Goal: Task Accomplishment & Management: Use online tool/utility

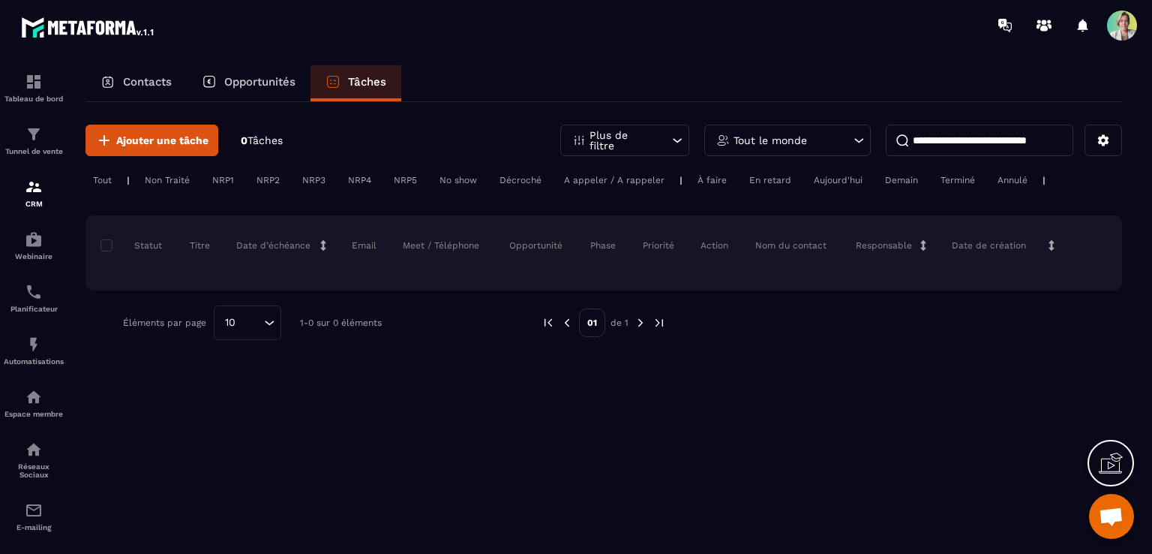
click at [1104, 514] on span "Ouvrir le chat" at bounding box center [1111, 517] width 25 height 21
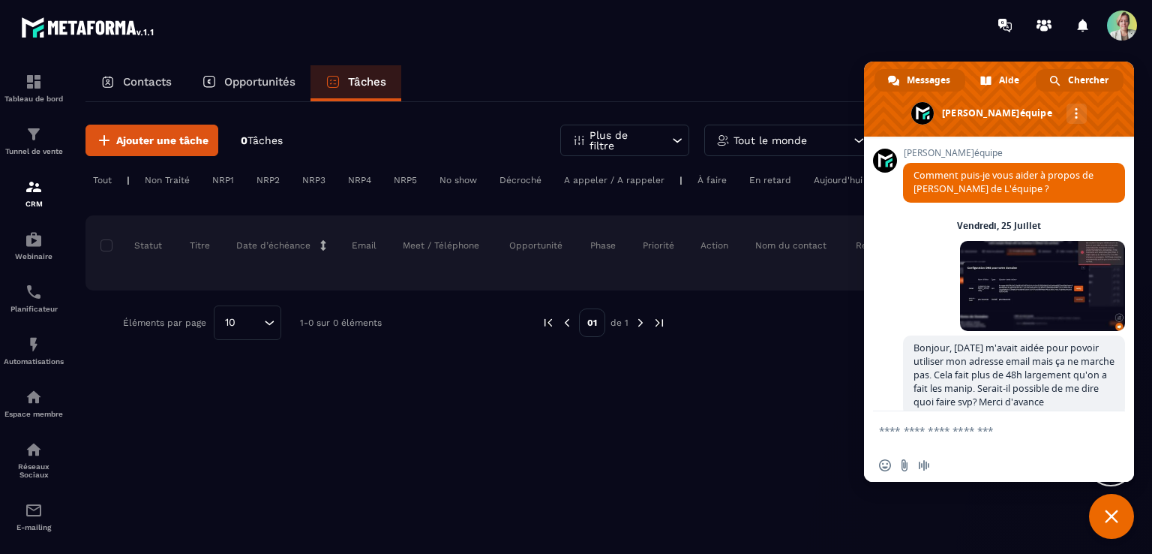
click at [1083, 79] on span "Chercher" at bounding box center [1088, 80] width 41 height 23
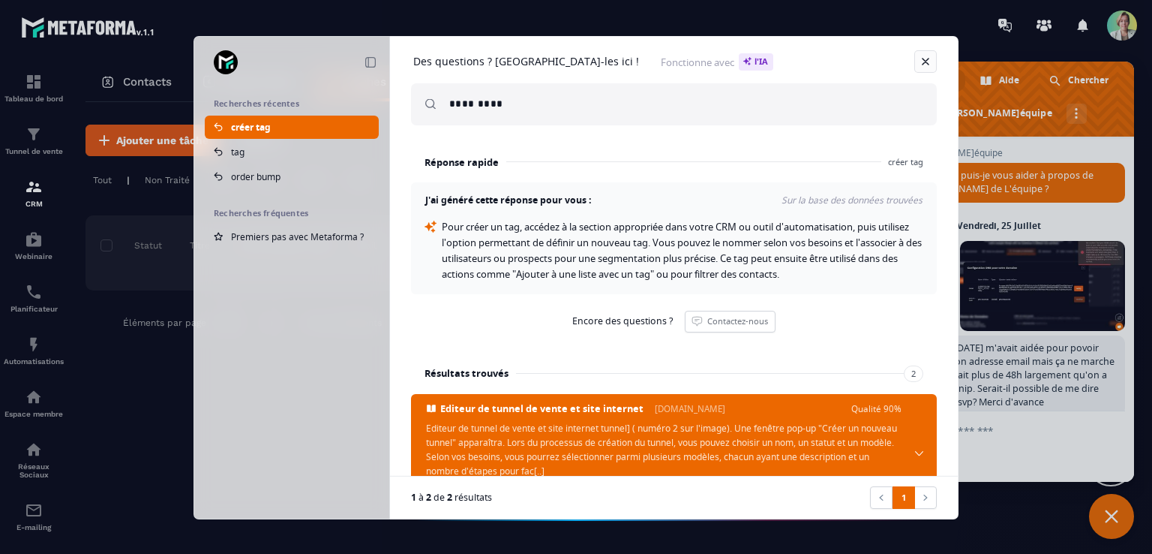
click at [925, 57] on link at bounding box center [926, 61] width 23 height 23
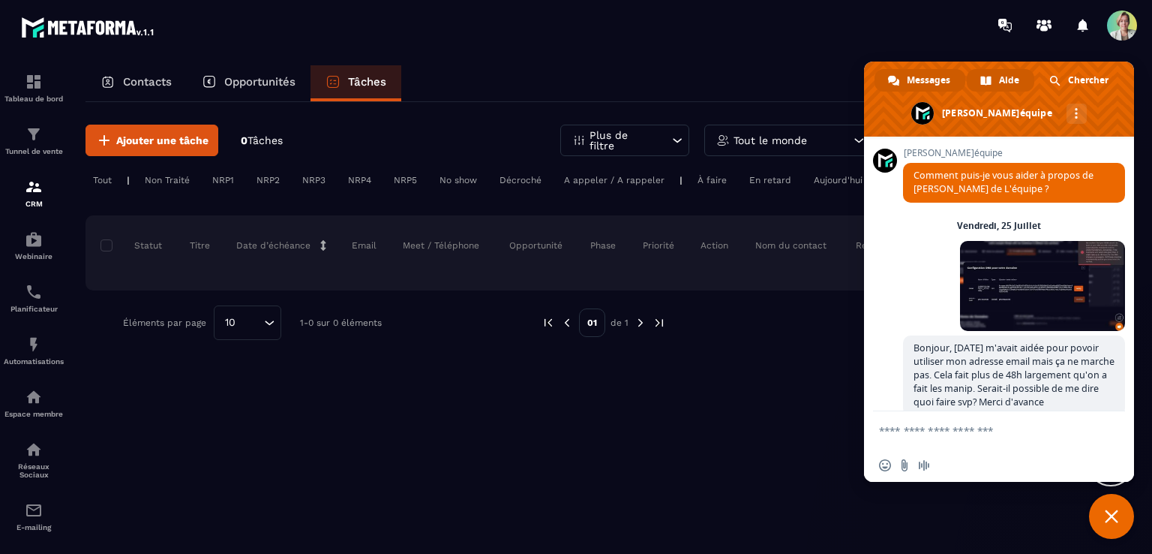
click at [1007, 74] on span "Aide" at bounding box center [1009, 80] width 20 height 23
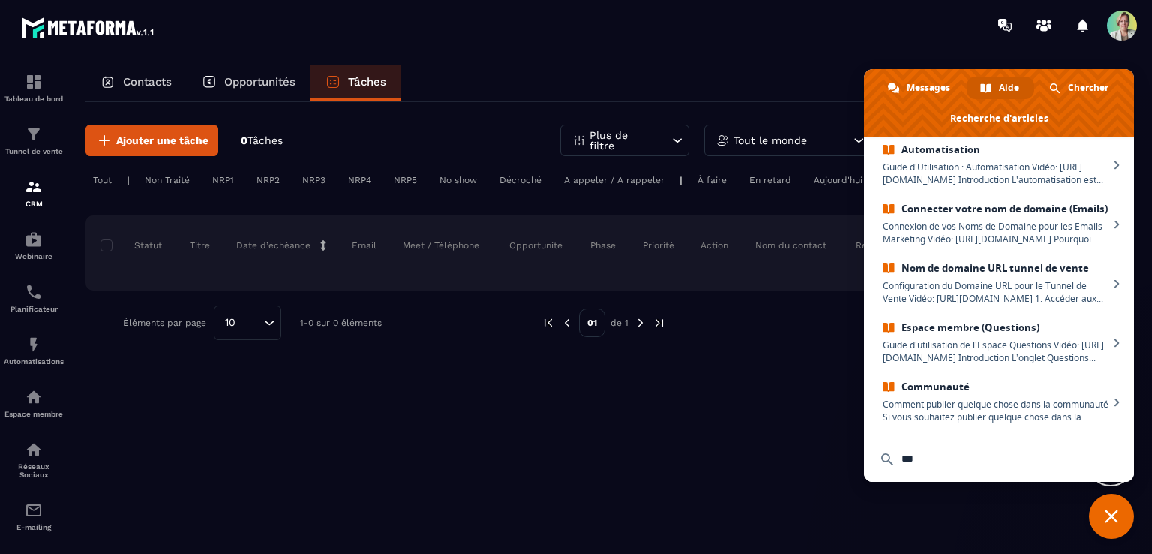
scroll to position [317, 0]
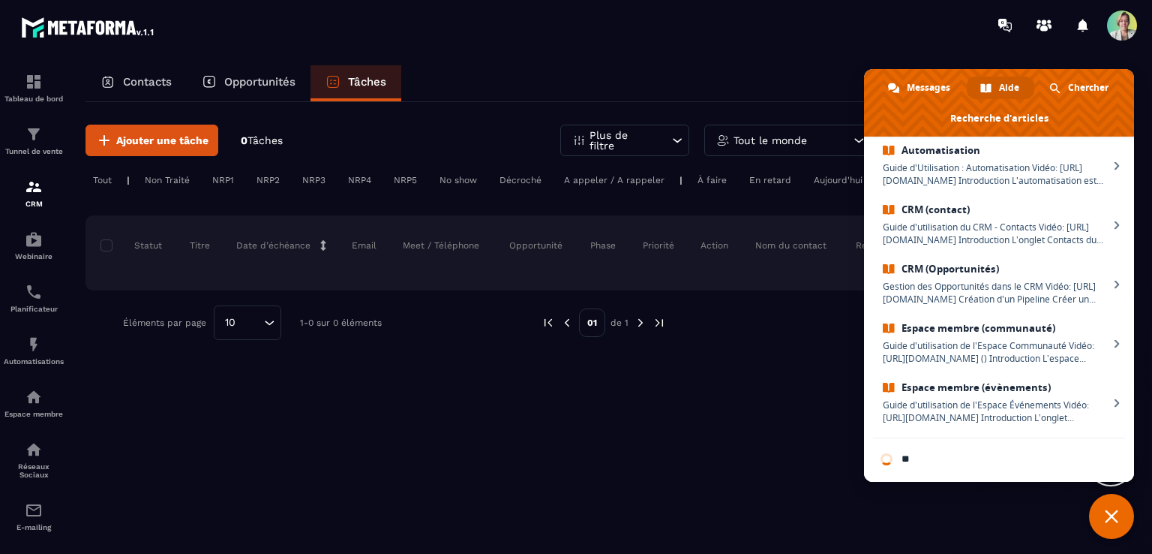
type input "*"
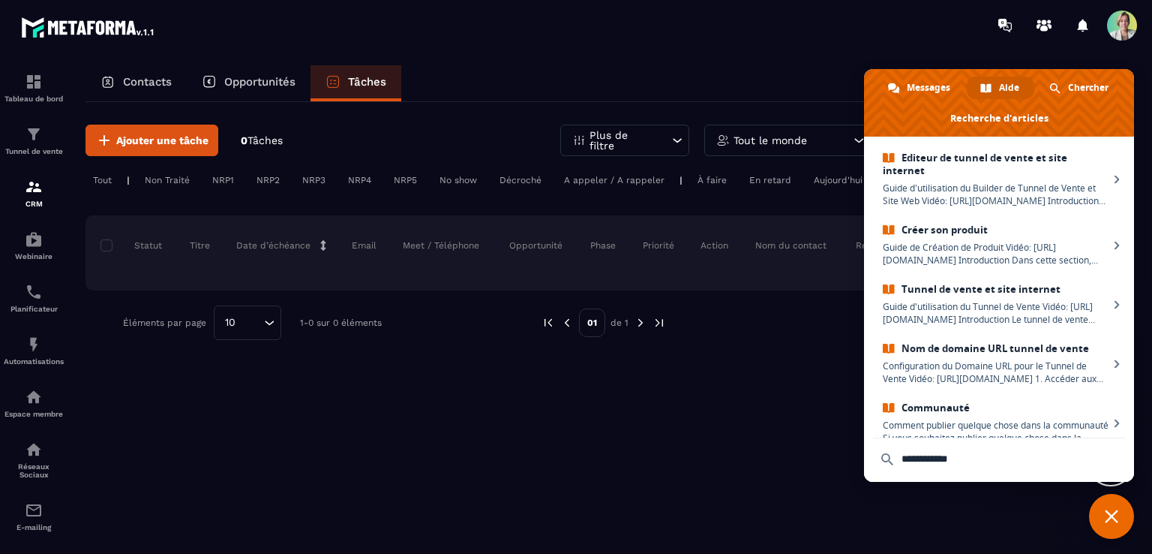
scroll to position [90, 0]
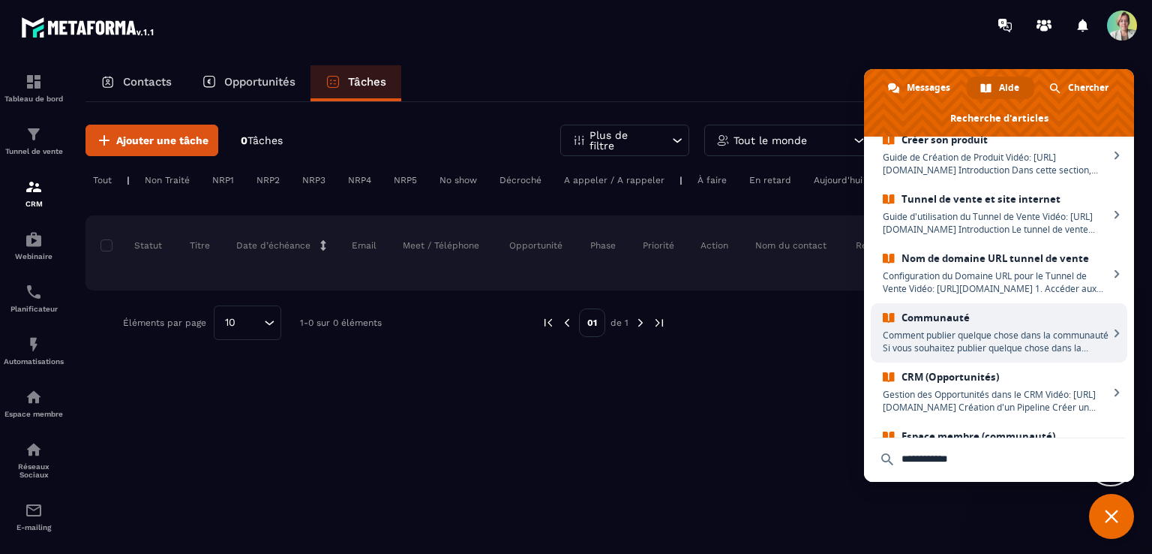
type input "**********"
click at [1008, 346] on span "Comment publier quelque chose dans la communauté Si vous souhaitez publier quel…" at bounding box center [996, 342] width 226 height 26
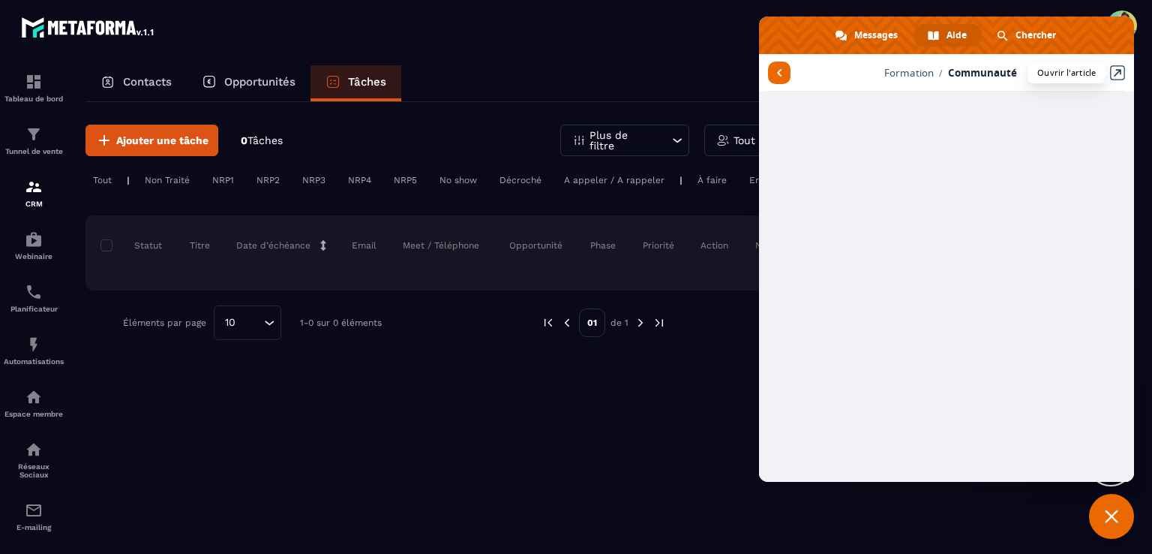
click at [1117, 67] on link at bounding box center [1117, 72] width 15 height 15
click at [900, 76] on span "Formation" at bounding box center [910, 73] width 50 height 14
click at [963, 39] on span "Aide" at bounding box center [957, 35] width 20 height 23
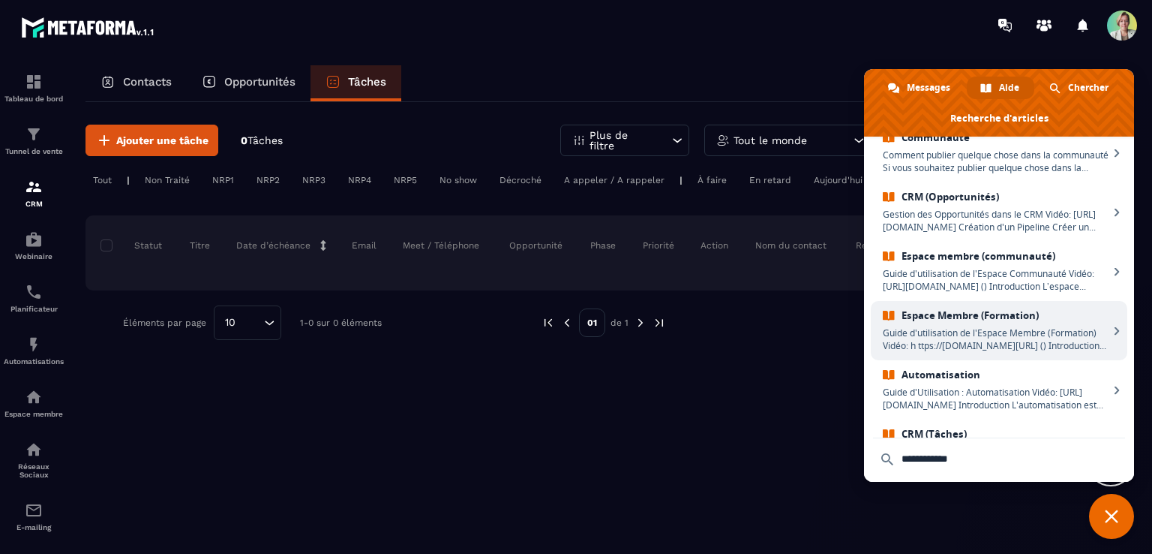
scroll to position [317, 0]
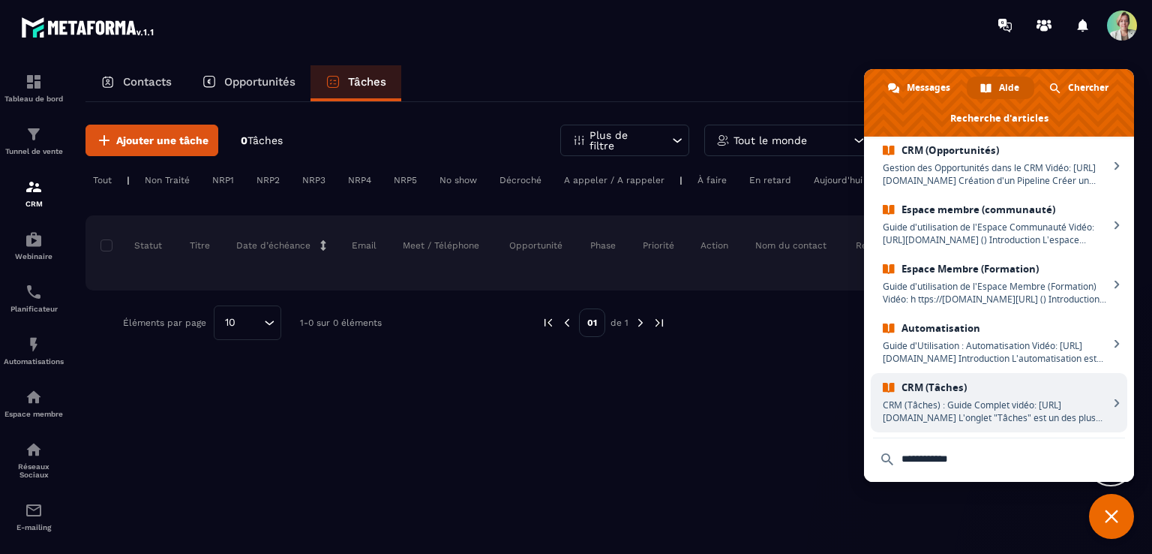
click at [959, 403] on span "CRM (Tâches) : Guide Complet vidéo: [URL][DOMAIN_NAME] L'onglet "Tâches" est un…" at bounding box center [996, 411] width 226 height 26
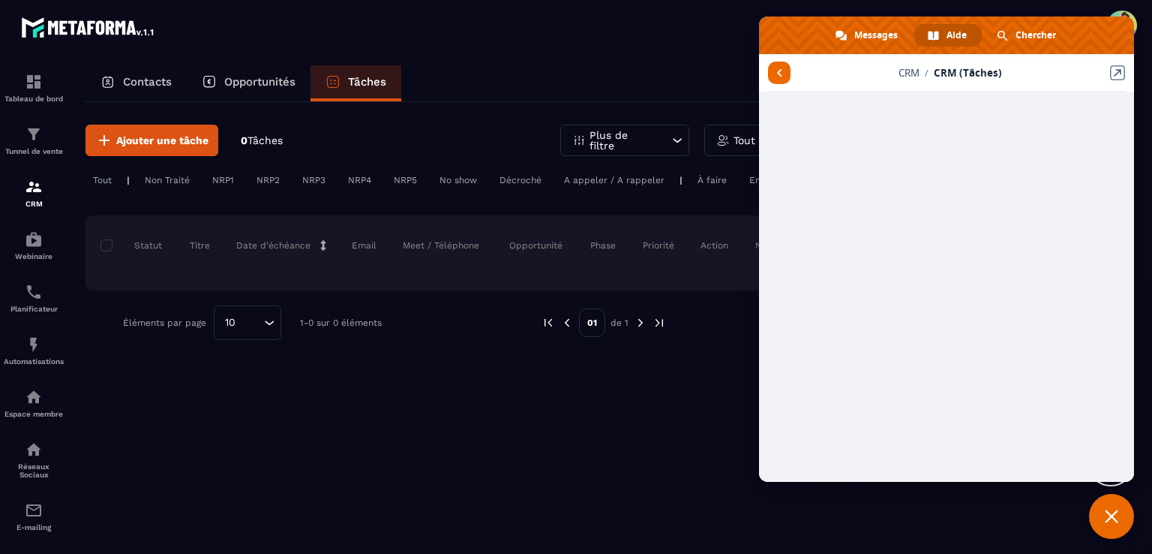
click at [954, 28] on span "Aide" at bounding box center [957, 35] width 20 height 23
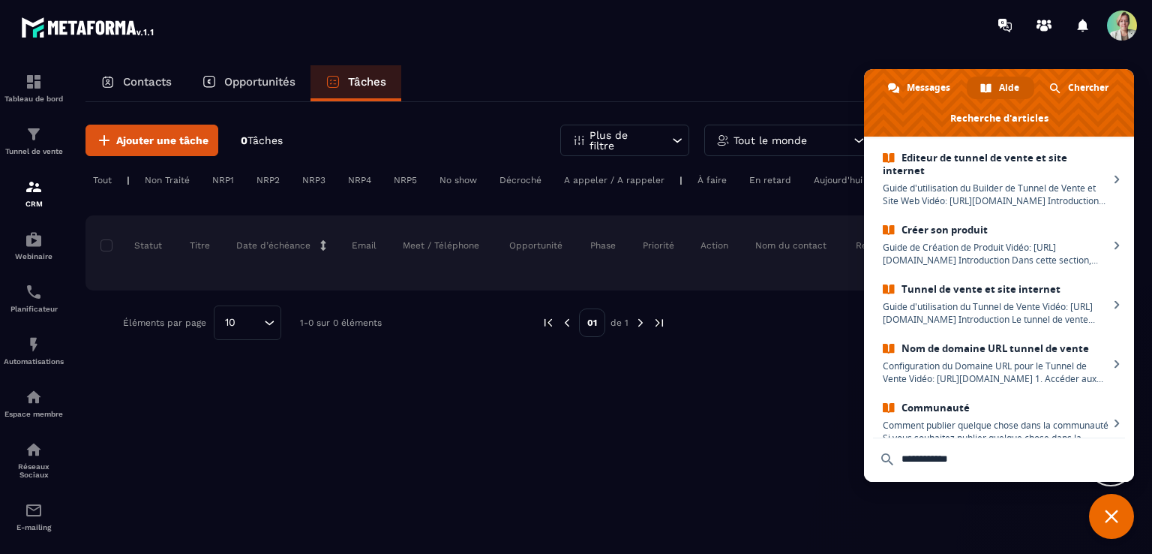
drag, startPoint x: 943, startPoint y: 460, endPoint x: 843, endPoint y: 458, distance: 99.8
click at [843, 458] on body "Tableau de bord Tunnel de vente CRM Webinaire Planificateur Automatisations Esp…" at bounding box center [576, 277] width 1152 height 554
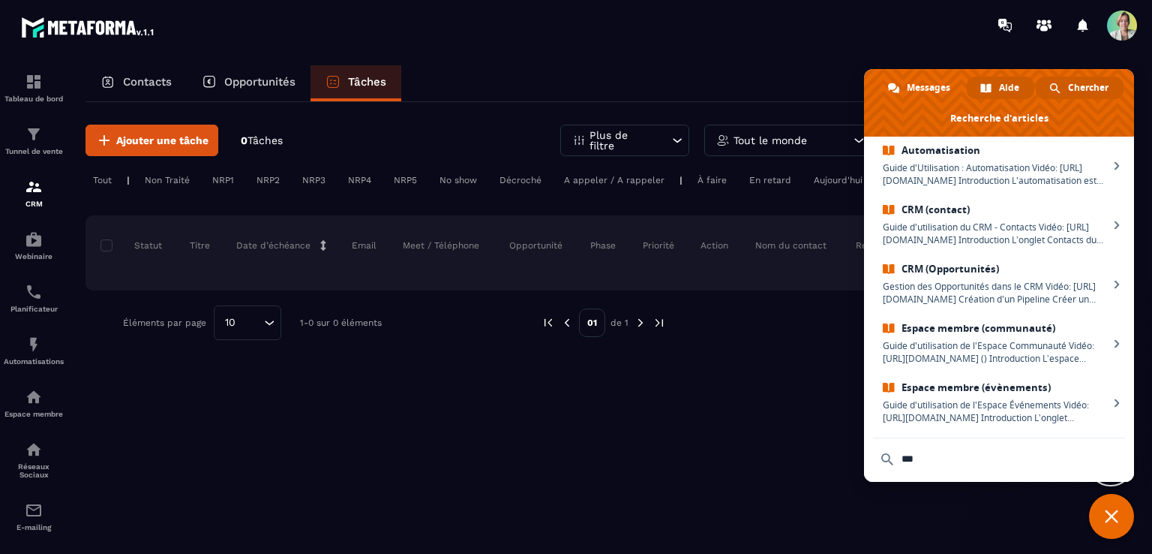
type input "***"
click at [1092, 84] on span "Chercher" at bounding box center [1088, 88] width 41 height 23
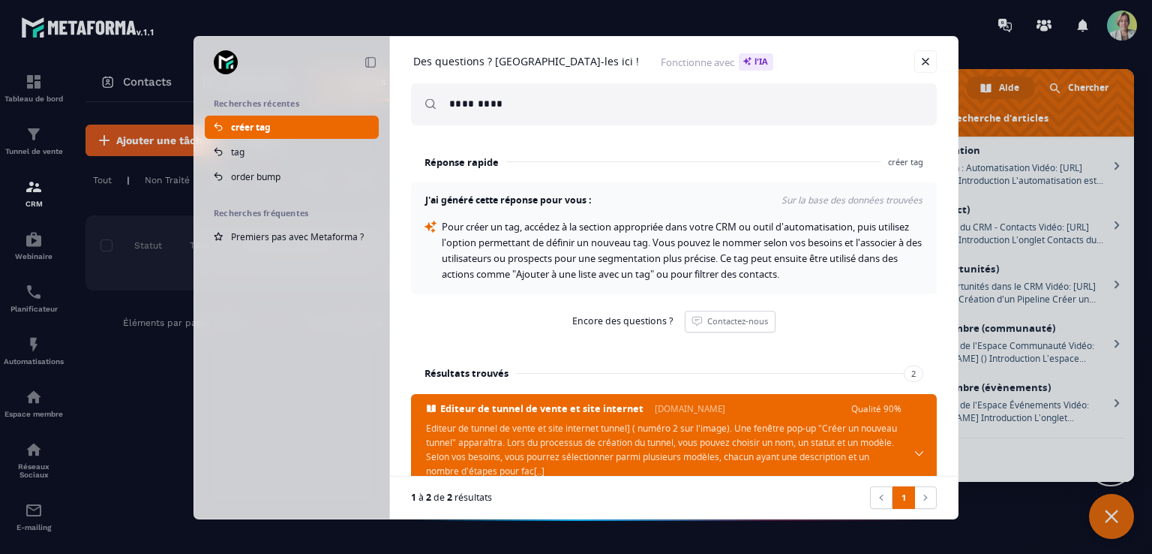
click at [456, 107] on input "*********" at bounding box center [687, 104] width 476 height 42
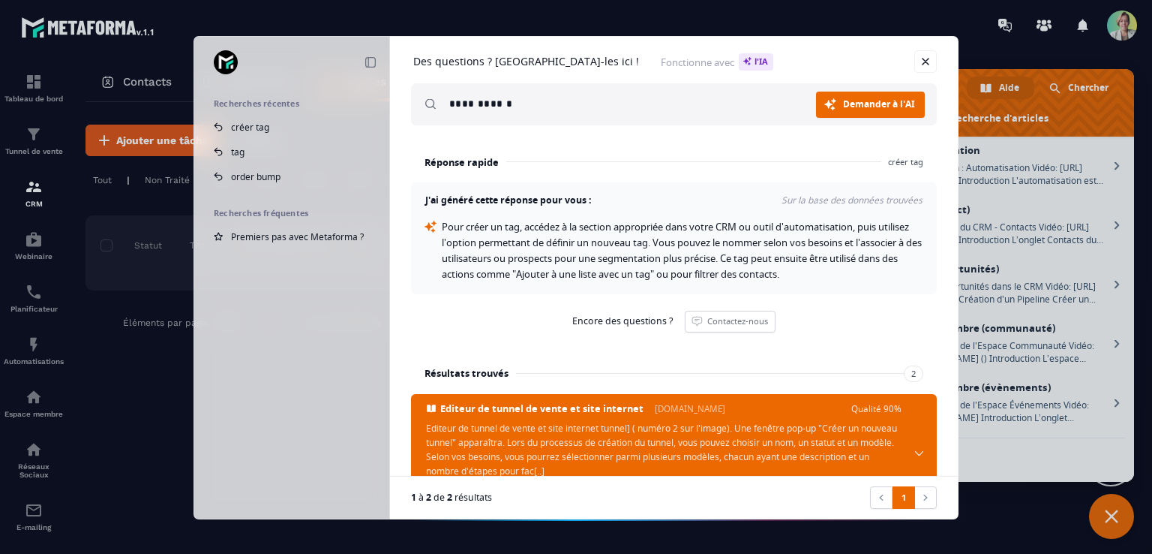
type input "**********"
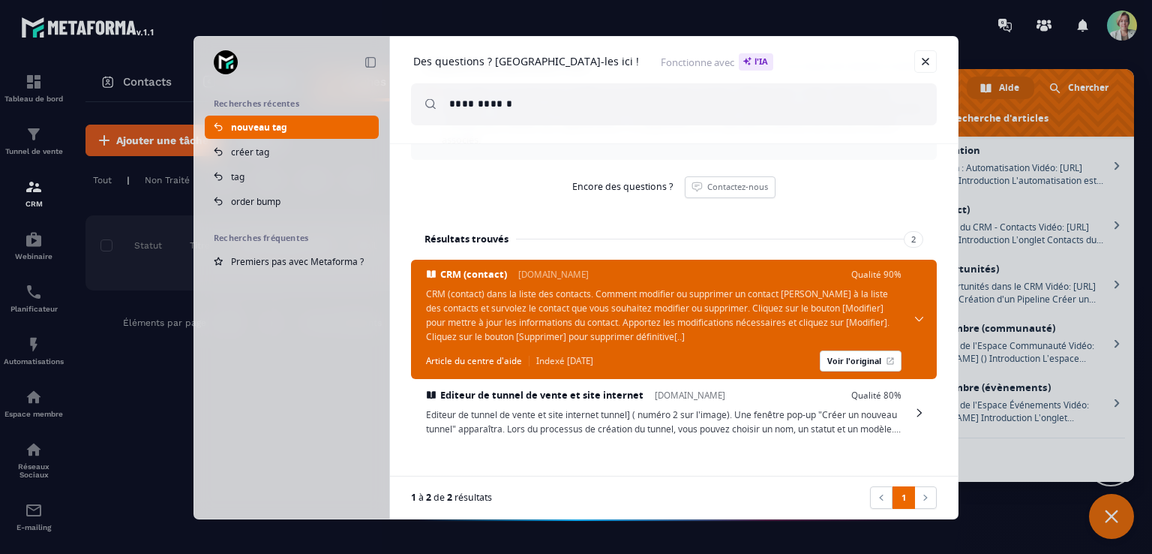
scroll to position [0, 0]
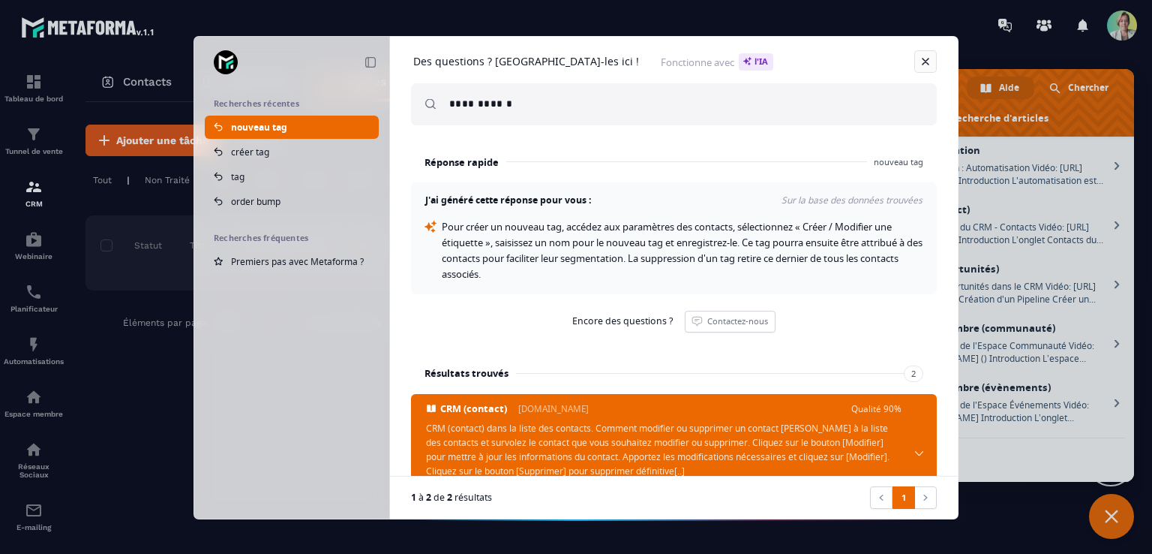
click at [925, 59] on link at bounding box center [926, 61] width 23 height 23
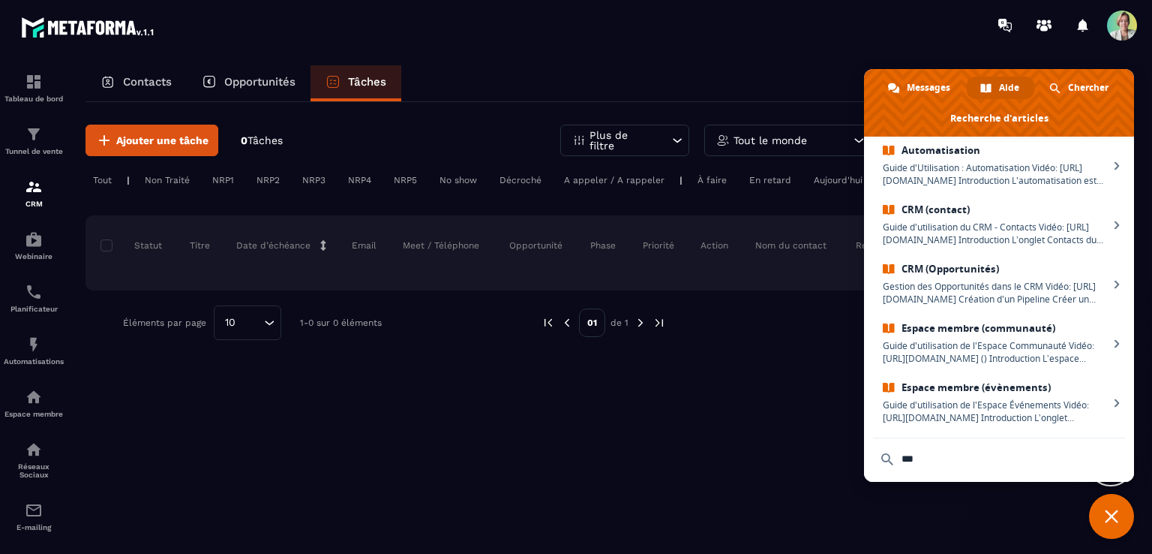
click at [1122, 518] on span "Fermer le chat" at bounding box center [1111, 516] width 45 height 45
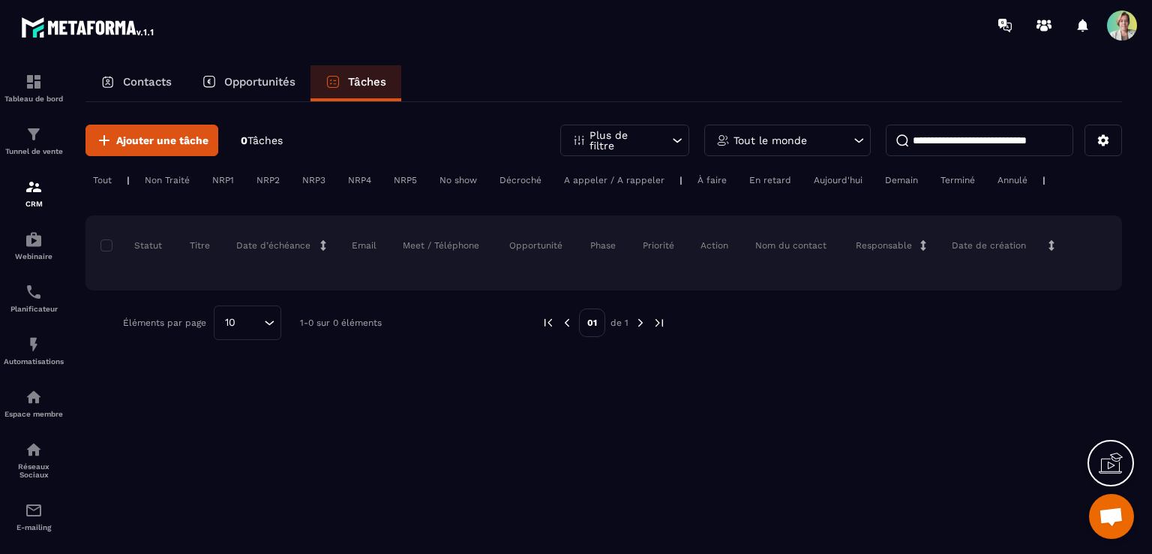
click at [1119, 37] on span at bounding box center [1122, 26] width 30 height 30
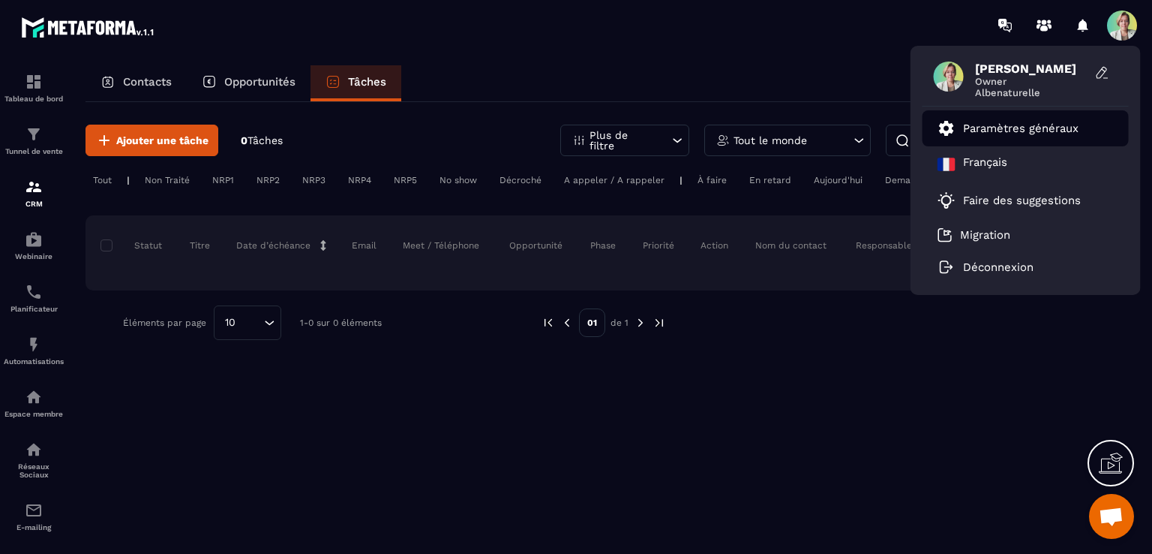
click at [1036, 117] on li "Paramètres généraux" at bounding box center [1026, 128] width 206 height 36
click at [1040, 133] on p "Paramètres généraux" at bounding box center [1021, 129] width 116 height 14
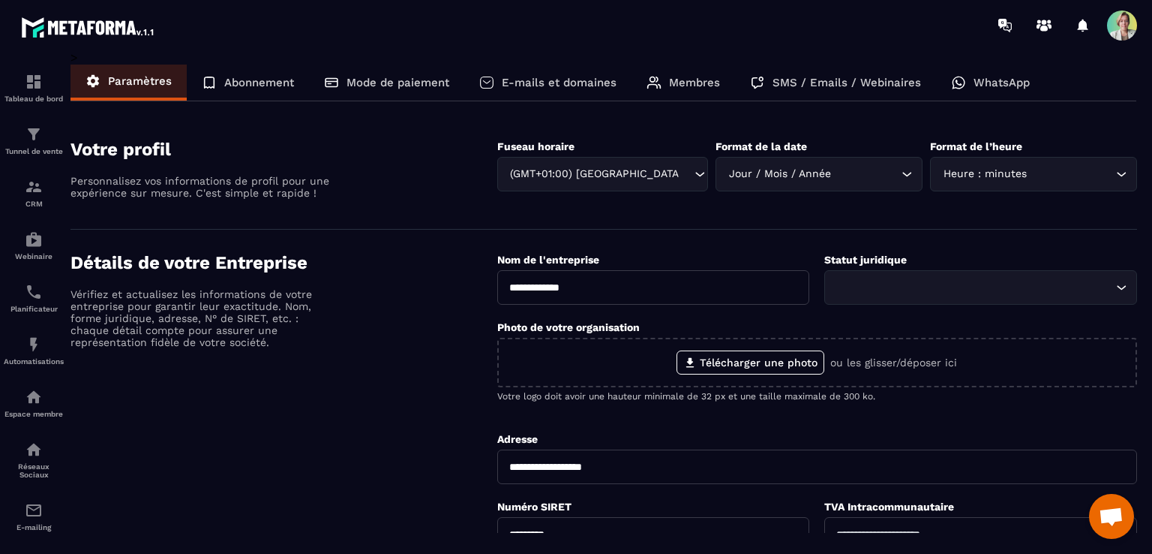
click at [697, 79] on p "Membres" at bounding box center [694, 83] width 51 height 14
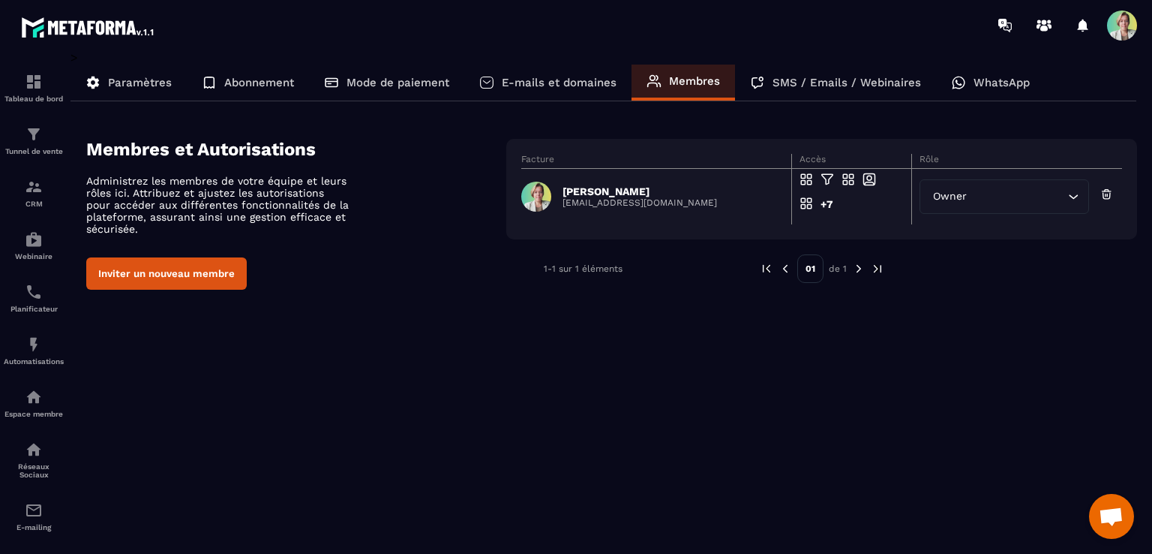
click at [146, 79] on p "Paramètres" at bounding box center [140, 83] width 64 height 14
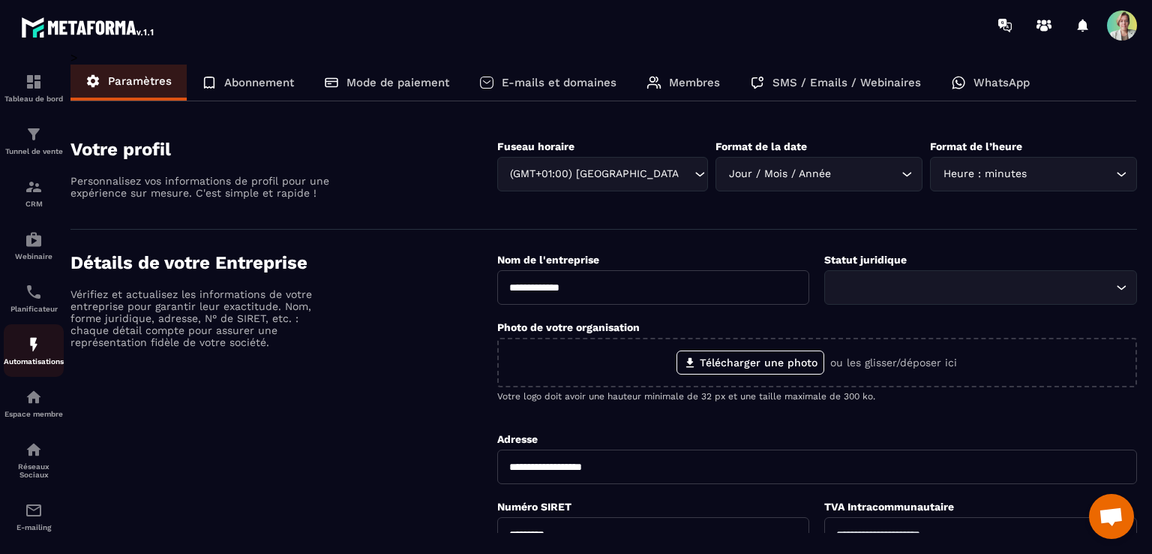
click at [38, 358] on div "Automatisations" at bounding box center [34, 350] width 60 height 30
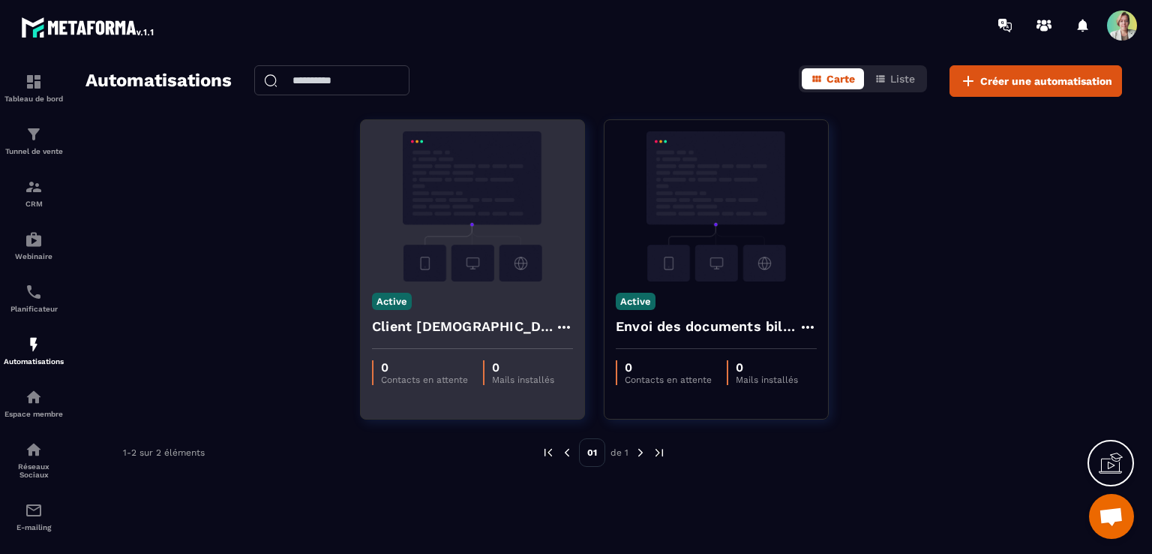
click at [503, 198] on img at bounding box center [472, 206] width 201 height 150
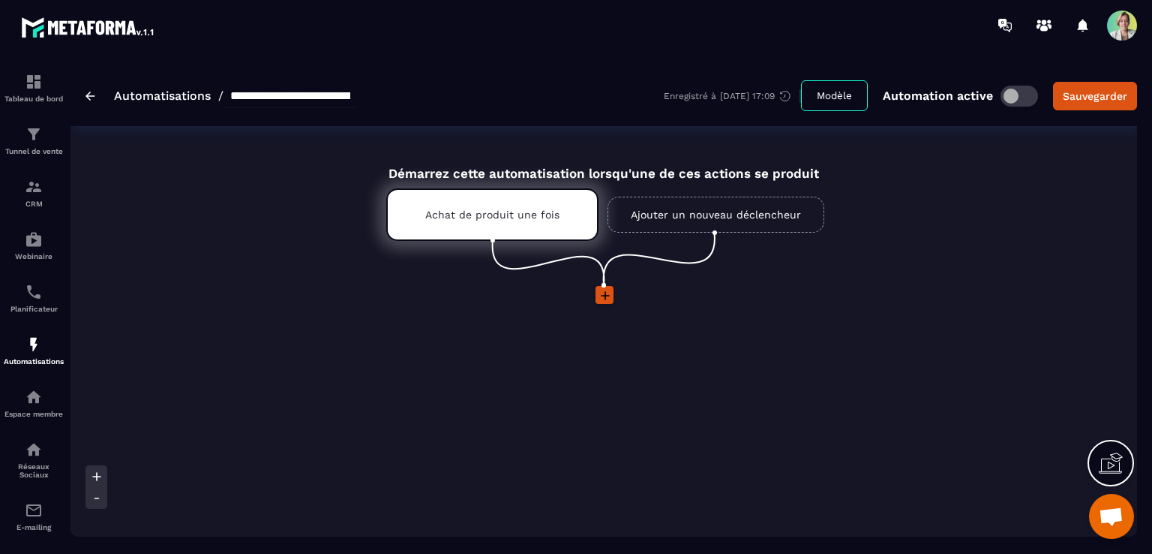
click at [604, 295] on icon at bounding box center [605, 295] width 9 height 9
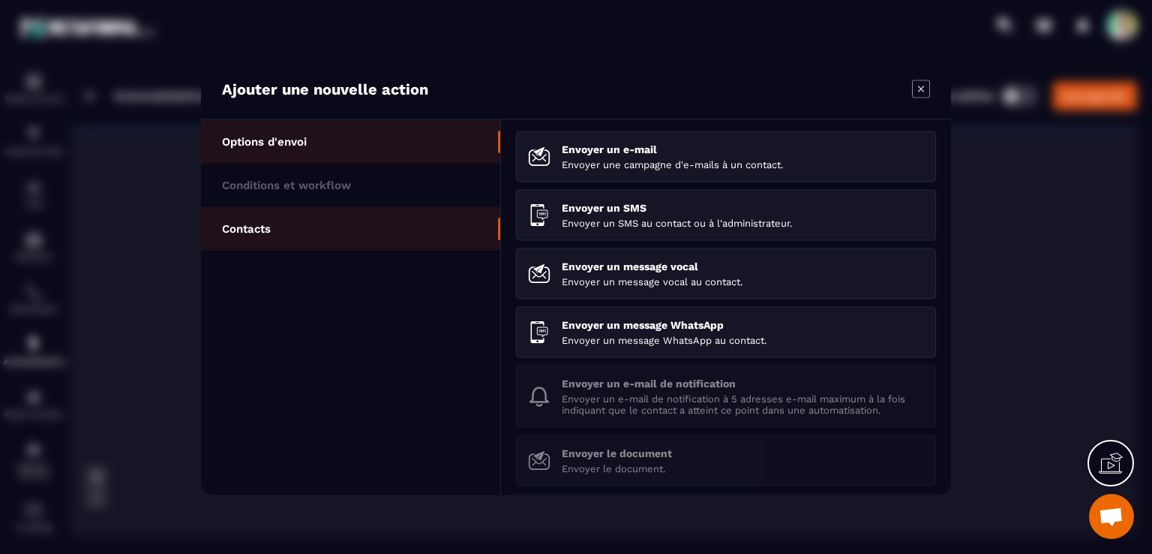
click at [276, 226] on li "Contacts" at bounding box center [350, 229] width 299 height 44
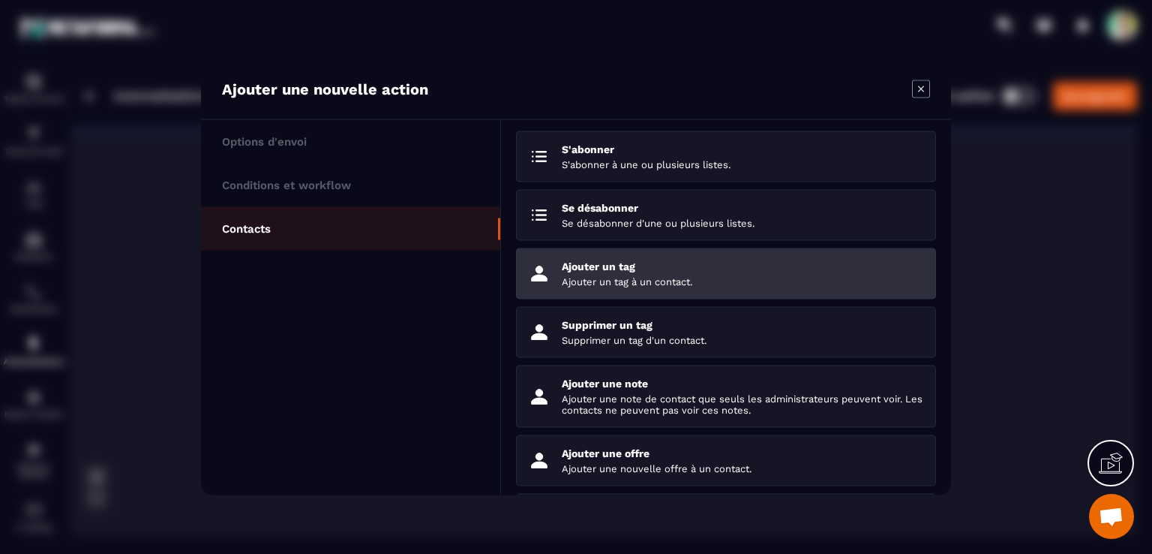
click at [600, 271] on p "Ajouter un tag" at bounding box center [743, 266] width 362 height 12
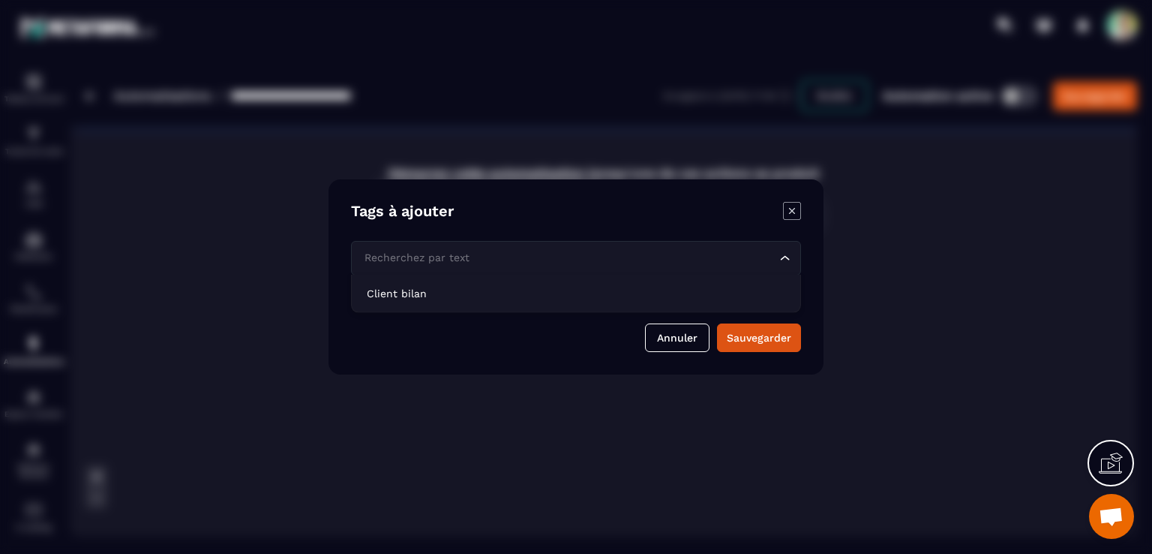
click at [485, 256] on input "Search for option" at bounding box center [569, 258] width 416 height 17
click at [522, 208] on div "Tags à ajouter" at bounding box center [576, 212] width 450 height 21
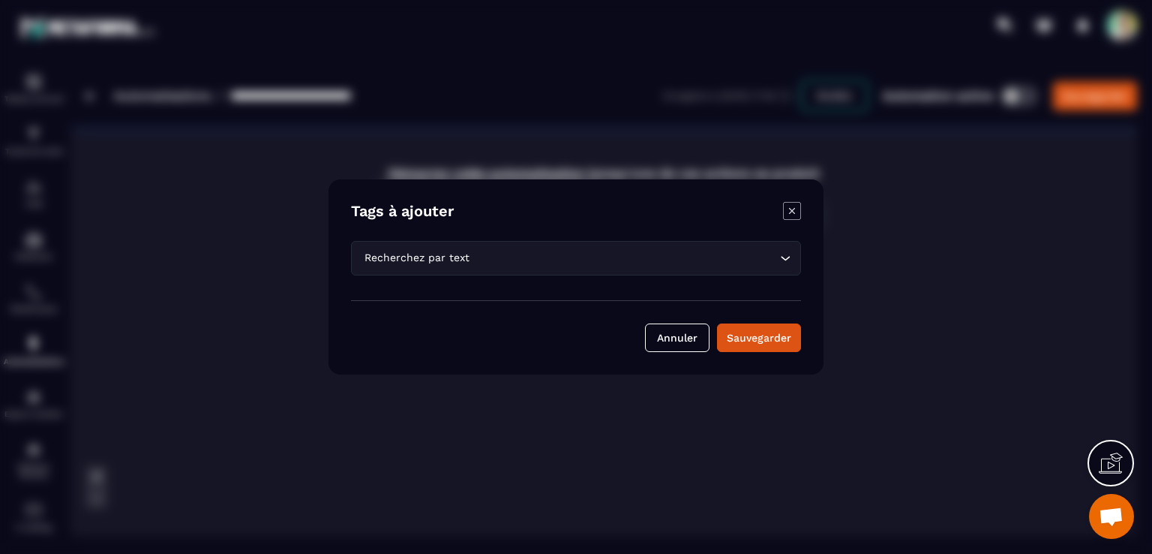
click at [501, 289] on div "Tags à ajouter Recherchez par text Loading... Annuler Sauvegarder" at bounding box center [576, 276] width 495 height 195
click at [685, 340] on button "Annuler" at bounding box center [677, 337] width 65 height 29
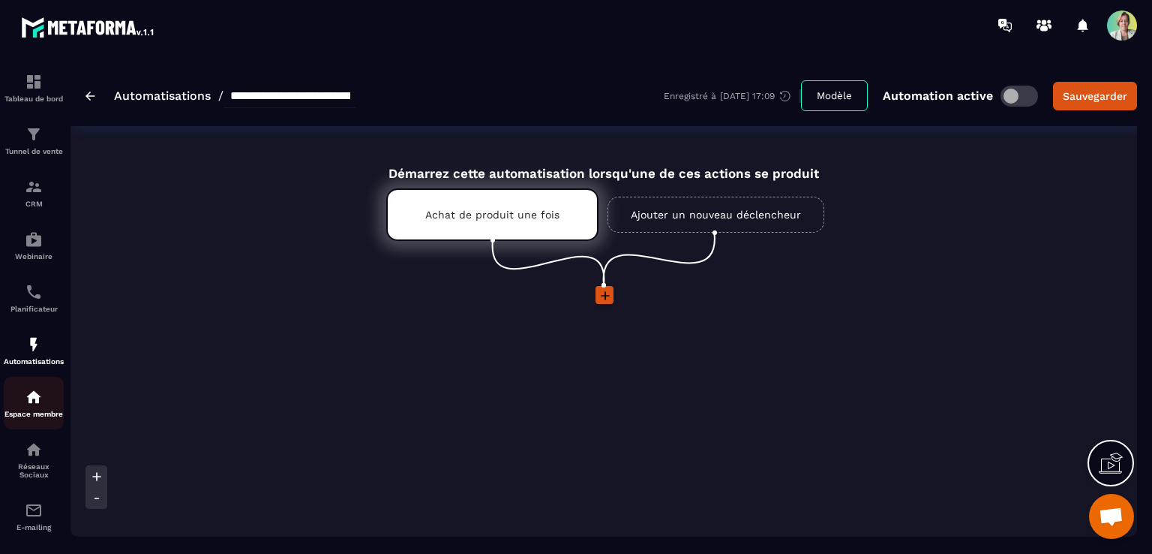
click at [33, 404] on img at bounding box center [34, 397] width 18 height 18
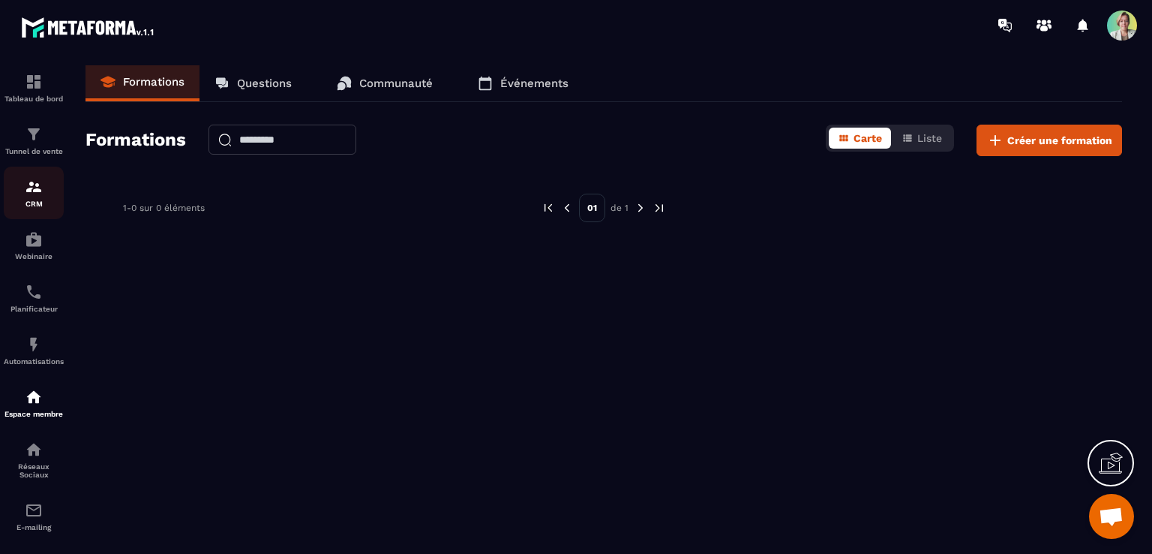
click at [27, 199] on div "CRM" at bounding box center [34, 193] width 60 height 30
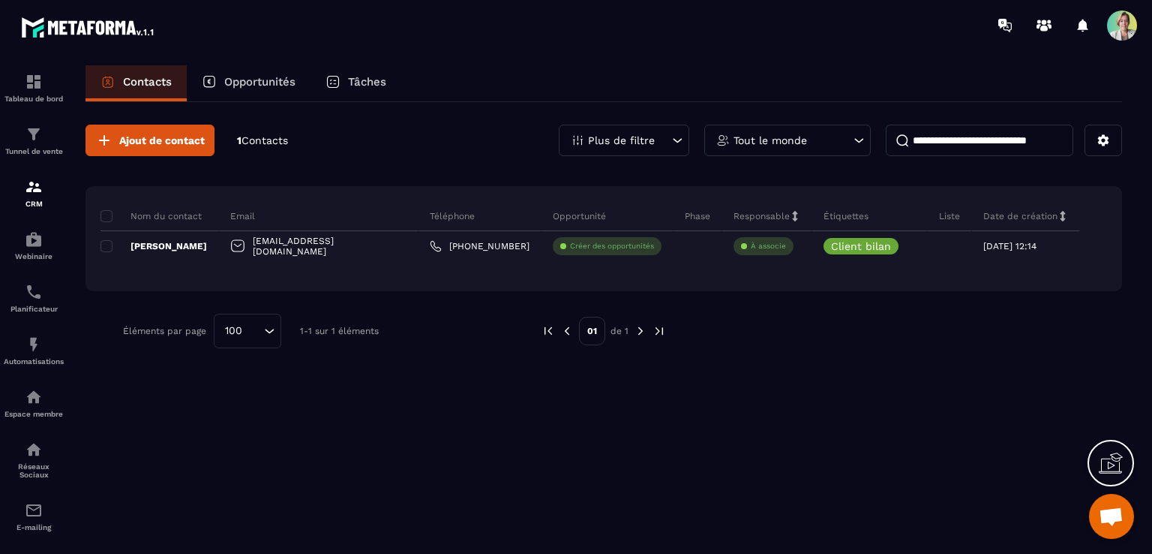
click at [372, 77] on p "Tâches" at bounding box center [367, 82] width 38 height 14
